Goal: Information Seeking & Learning: Find specific fact

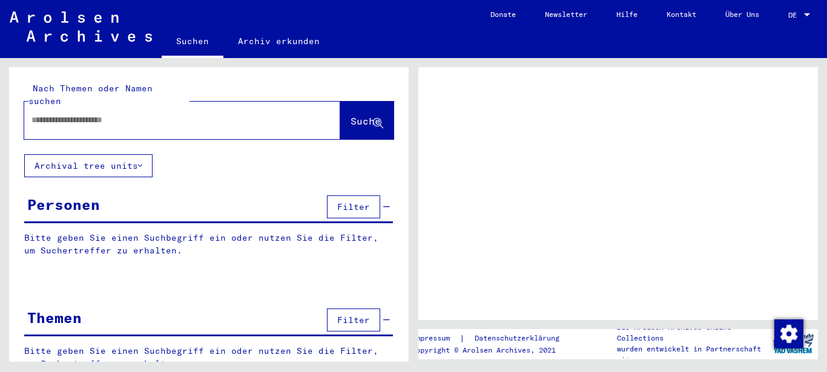
click at [71, 114] on input "text" at bounding box center [171, 120] width 280 height 13
type input "*****"
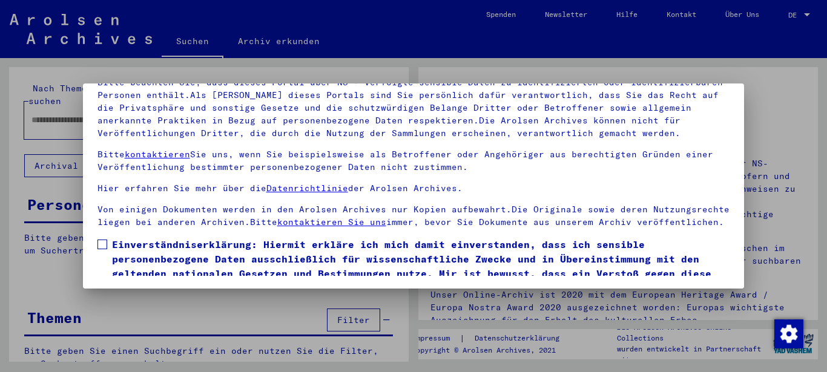
scroll to position [97, 0]
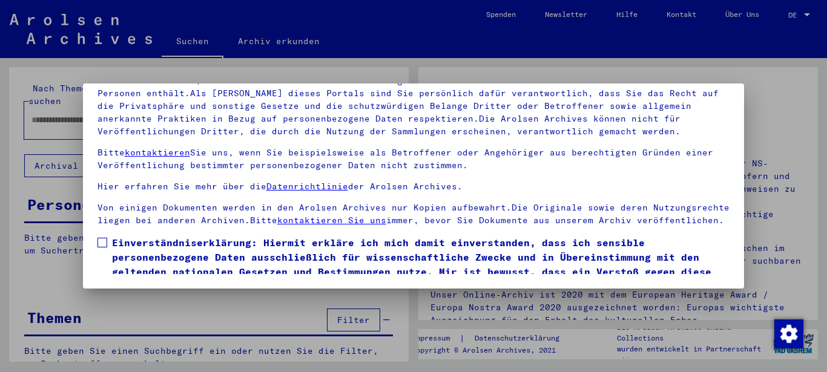
click at [138, 254] on span "Einverständniserklärung: Hiermit erkläre ich mich damit einverstanden, dass ich…" at bounding box center [421, 264] width 618 height 58
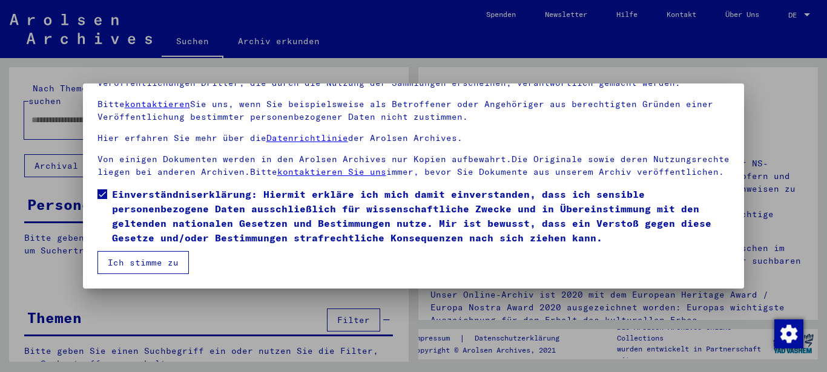
click at [149, 265] on button "Ich stimme zu" at bounding box center [142, 262] width 91 height 23
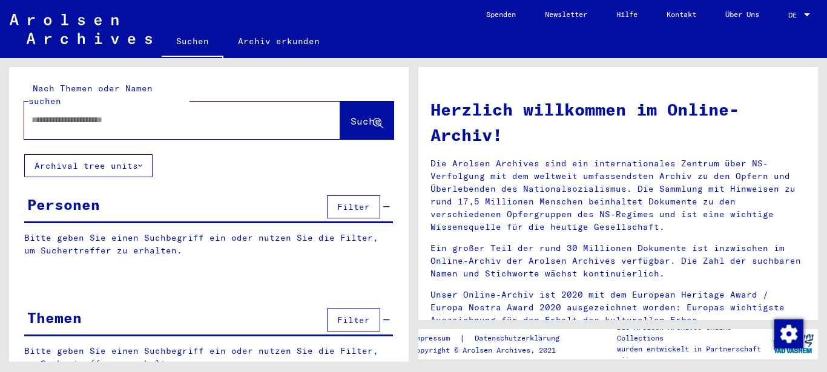
click at [87, 114] on input "text" at bounding box center [167, 120] width 272 height 13
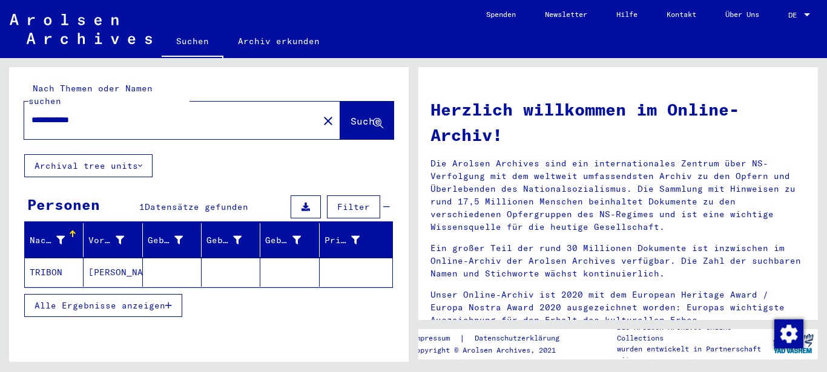
click at [107, 258] on mat-cell "[PERSON_NAME]" at bounding box center [113, 272] width 59 height 29
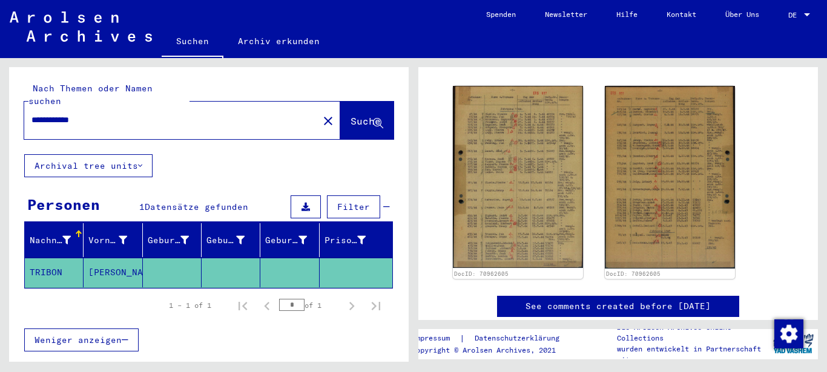
scroll to position [182, 0]
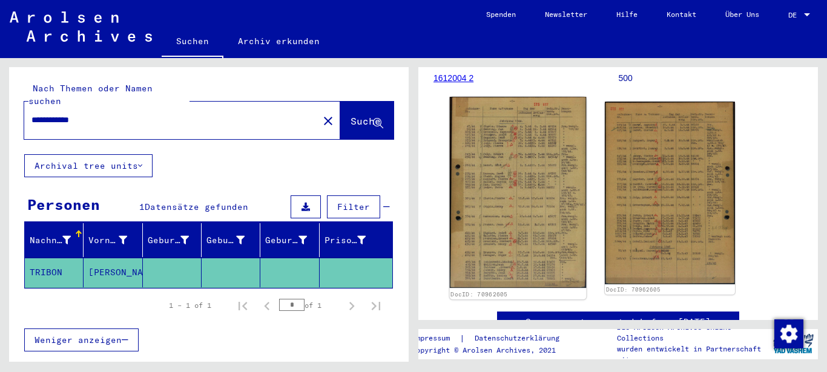
click at [510, 173] on img at bounding box center [518, 192] width 137 height 191
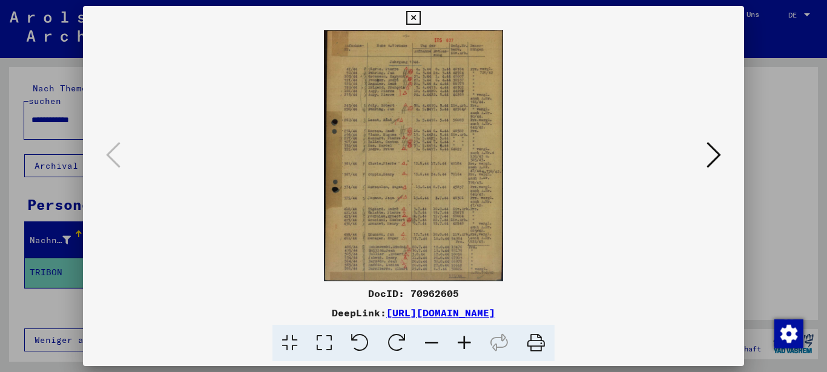
click at [723, 157] on button at bounding box center [714, 156] width 22 height 35
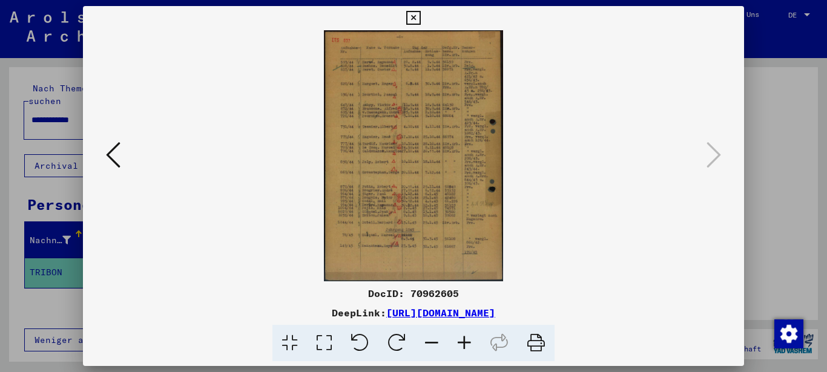
click at [420, 20] on icon at bounding box center [413, 18] width 14 height 15
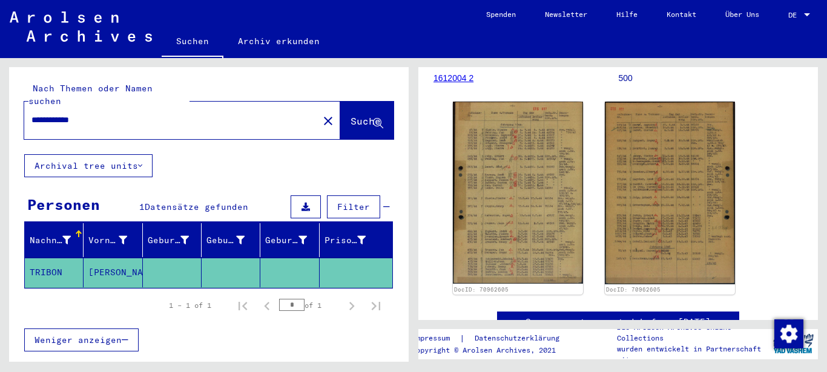
click at [134, 114] on input "**********" at bounding box center [171, 120] width 280 height 13
type input "**********"
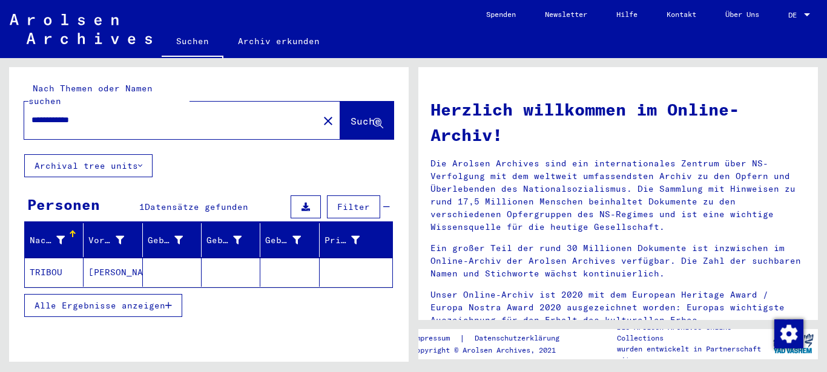
click at [114, 258] on mat-cell "[PERSON_NAME]" at bounding box center [113, 272] width 59 height 29
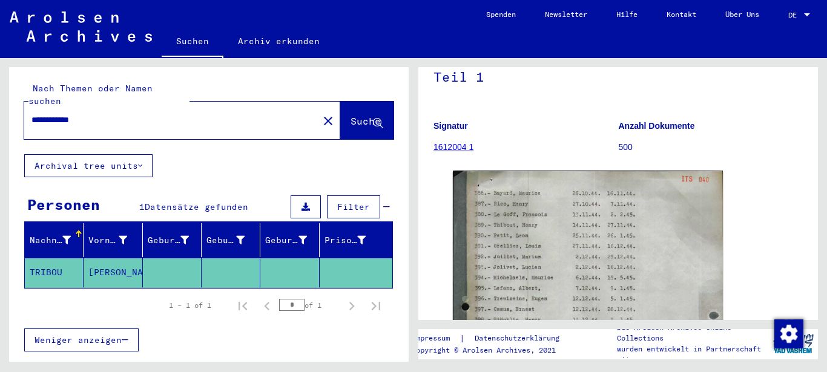
scroll to position [301, 0]
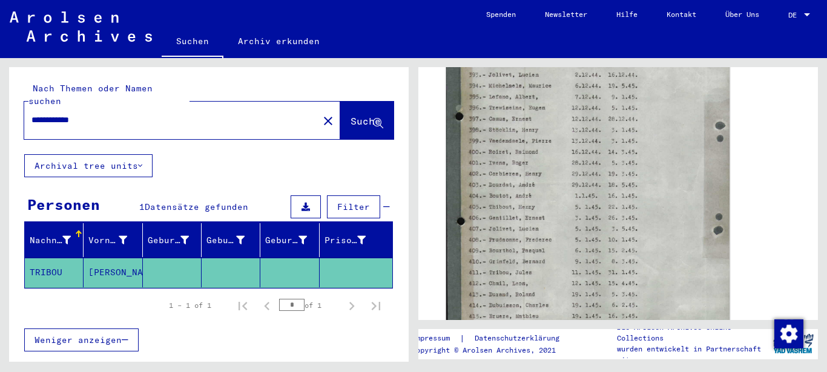
click at [606, 205] on img at bounding box center [587, 167] width 283 height 387
